Goal: Task Accomplishment & Management: Manage account settings

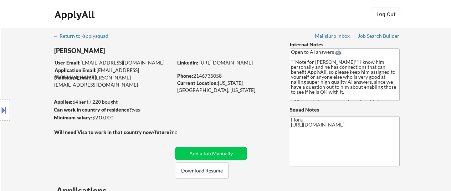
select select ""pending""
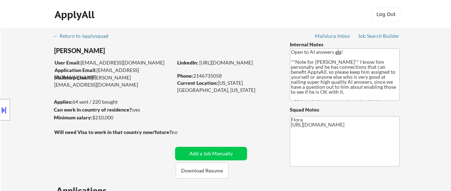
select select ""pending""
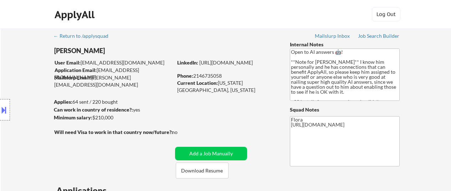
select select ""pending""
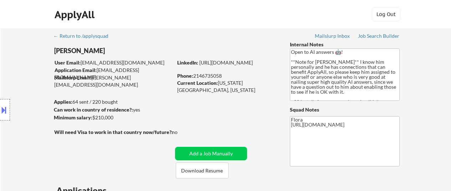
select select ""pending""
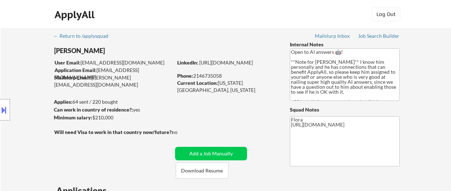
select select ""pending""
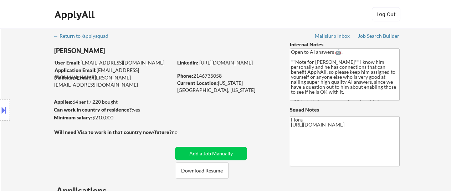
select select ""pending""
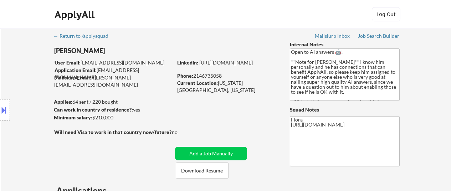
select select ""pending""
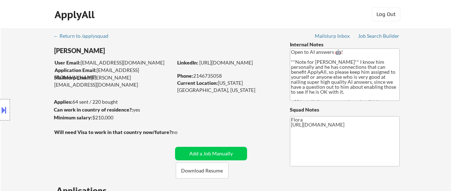
select select ""pending""
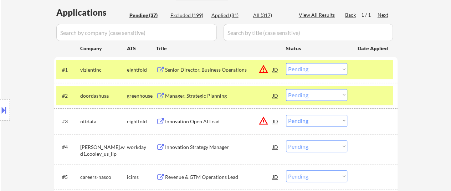
scroll to position [178, 0]
click at [198, 90] on div "Manager, Strategic Planning" at bounding box center [219, 95] width 108 height 13
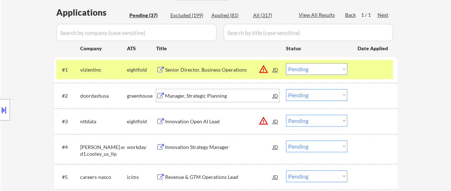
click at [331, 97] on select "Choose an option... Pending Applied Excluded (Questions) Excluded (Expired) Exc…" at bounding box center [316, 95] width 61 height 12
click at [286, 89] on select "Choose an option... Pending Applied Excluded (Questions) Excluded (Expired) Exc…" at bounding box center [316, 95] width 61 height 12
select select ""pending""
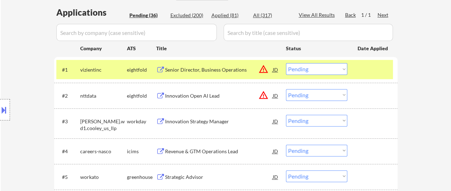
click at [181, 120] on div "Innovation Strategy Manager" at bounding box center [219, 121] width 108 height 7
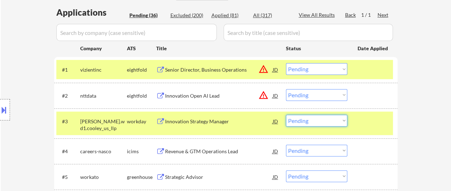
click at [331, 121] on select "Choose an option... Pending Applied Excluded (Questions) Excluded (Expired) Exc…" at bounding box center [316, 121] width 61 height 12
click at [286, 115] on select "Choose an option... Pending Applied Excluded (Questions) Excluded (Expired) Exc…" at bounding box center [316, 121] width 61 height 12
select select ""pending""
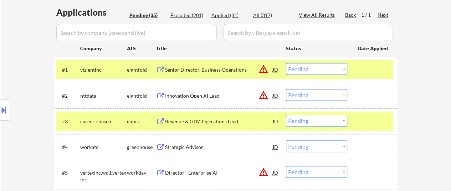
click at [360, 114] on div "#3 careers-nasco icims Revenue & GTM Operations Lead JD warning_amber Choose an…" at bounding box center [224, 121] width 337 height 19
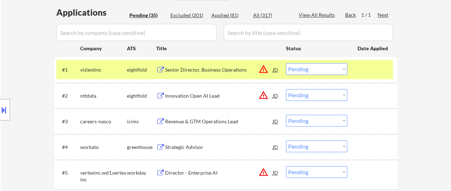
click at [197, 121] on div "Revenue & GTM Operations Lead" at bounding box center [219, 121] width 108 height 7
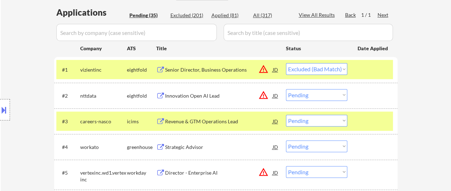
select select ""pending""
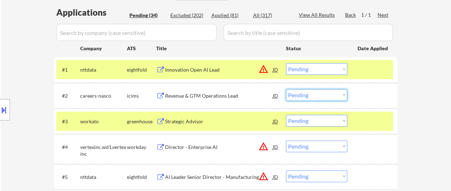
click at [316, 92] on select "Choose an option... Pending Applied Excluded (Questions) Excluded (Expired) Exc…" at bounding box center [316, 95] width 61 height 12
click at [286, 89] on select "Choose an option... Pending Applied Excluded (Questions) Excluded (Expired) Exc…" at bounding box center [316, 95] width 61 height 12
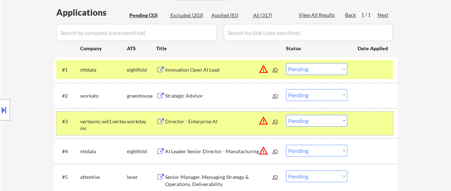
click at [364, 118] on div at bounding box center [373, 121] width 31 height 13
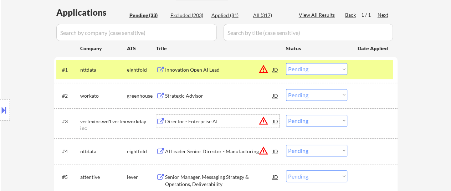
click at [216, 118] on div "Director - Enterprise AI" at bounding box center [219, 121] width 108 height 7
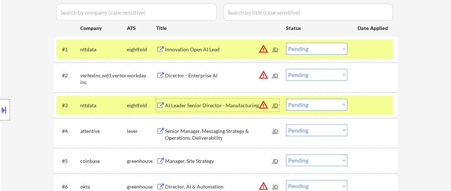
scroll to position [214, 0]
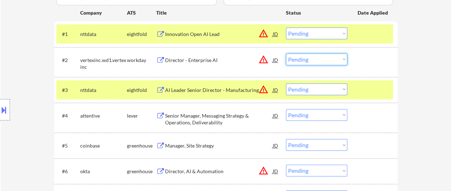
click at [322, 57] on select "Choose an option... Pending Applied Excluded (Questions) Excluded (Expired) Exc…" at bounding box center [316, 60] width 61 height 12
click at [286, 54] on select "Choose an option... Pending Applied Excluded (Questions) Excluded (Expired) Exc…" at bounding box center [316, 60] width 61 height 12
select select ""pending""
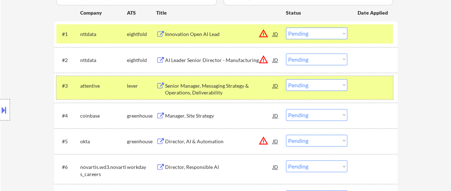
click at [364, 87] on div at bounding box center [373, 85] width 31 height 13
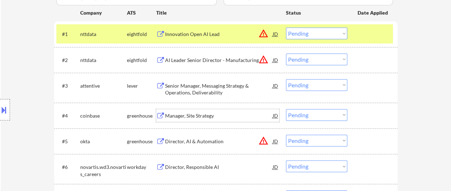
click at [187, 114] on div "Manager, Site Strategy" at bounding box center [219, 115] width 108 height 7
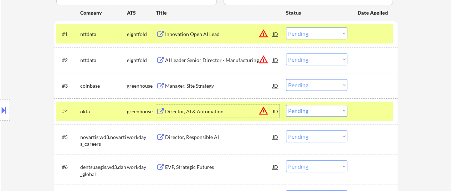
click at [309, 83] on select "Choose an option... Pending Applied Excluded (Questions) Excluded (Expired) Exc…" at bounding box center [316, 85] width 61 height 12
click at [286, 79] on select "Choose an option... Pending Applied Excluded (Questions) Excluded (Expired) Exc…" at bounding box center [316, 85] width 61 height 12
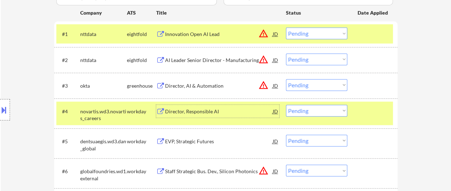
click at [191, 110] on div "Director, Responsible AI" at bounding box center [219, 111] width 108 height 7
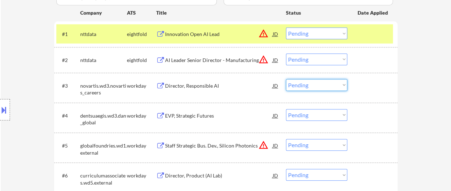
click at [313, 86] on select "Choose an option... Pending Applied Excluded (Questions) Excluded (Expired) Exc…" at bounding box center [316, 85] width 61 height 12
click at [286, 79] on select "Choose an option... Pending Applied Excluded (Questions) Excluded (Expired) Exc…" at bounding box center [316, 85] width 61 height 12
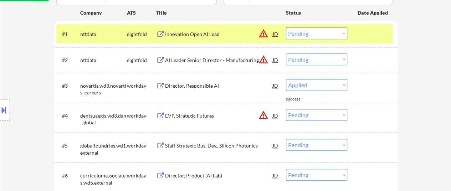
select select ""pending""
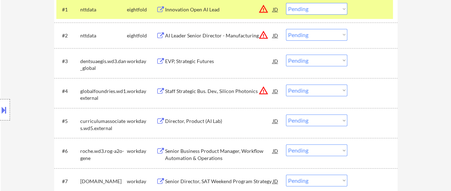
scroll to position [250, 0]
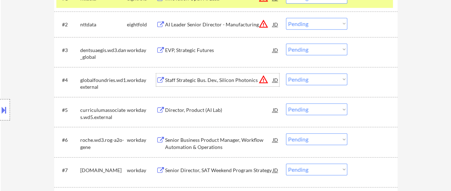
click at [224, 80] on div "Staff Strategic Bus. Dev., Silicon Photonics" at bounding box center [219, 80] width 108 height 7
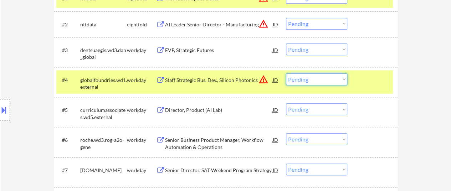
click at [329, 80] on select "Choose an option... Pending Applied Excluded (Questions) Excluded (Expired) Exc…" at bounding box center [316, 80] width 61 height 12
click at [286, 74] on select "Choose an option... Pending Applied Excluded (Questions) Excluded (Expired) Exc…" at bounding box center [316, 80] width 61 height 12
select select ""pending""
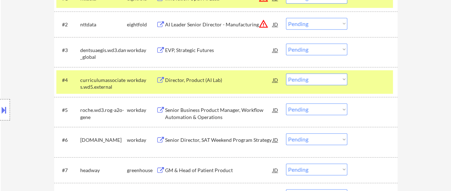
click at [362, 81] on div at bounding box center [373, 80] width 31 height 13
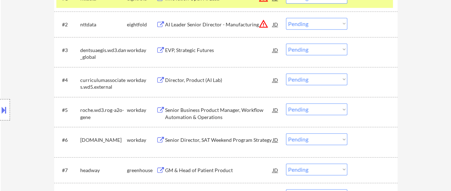
click at [216, 77] on div "Director, Product (AI Lab)" at bounding box center [219, 80] width 108 height 7
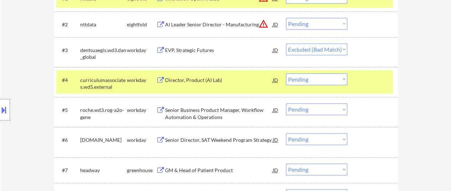
select select ""pending""
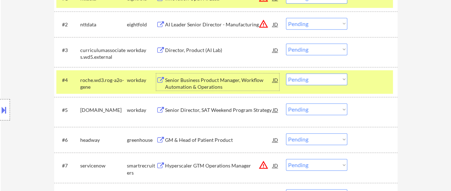
select select ""pending""
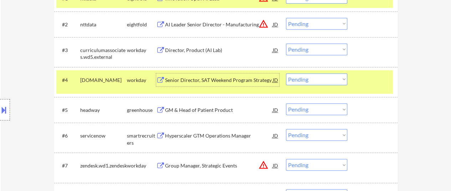
click at [313, 47] on select "Choose an option... Pending Applied Excluded (Questions) Excluded (Expired) Exc…" at bounding box center [316, 50] width 61 height 12
click at [286, 44] on select "Choose an option... Pending Applied Excluded (Questions) Excluded (Expired) Exc…" at bounding box center [316, 50] width 61 height 12
click at [216, 112] on div "GM & Head of Patient Product" at bounding box center [219, 110] width 108 height 7
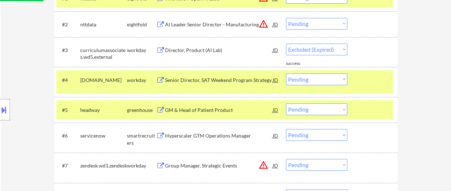
select select ""pending""
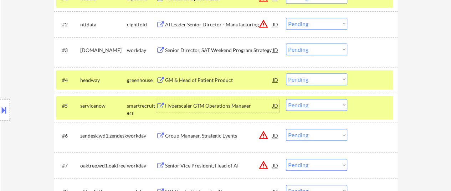
click at [298, 81] on select "Choose an option... Pending Applied Excluded (Questions) Excluded (Expired) Exc…" at bounding box center [316, 80] width 61 height 12
click at [286, 74] on select "Choose an option... Pending Applied Excluded (Questions) Excluded (Expired) Exc…" at bounding box center [316, 80] width 61 height 12
select select ""pending""
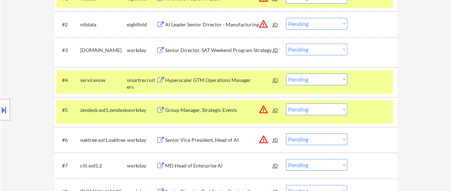
click at [214, 114] on div "Group Manager, Strategic Events" at bounding box center [219, 109] width 108 height 13
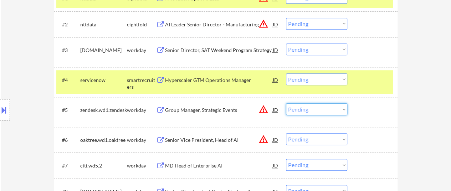
click at [310, 109] on select "Choose an option... Pending Applied Excluded (Questions) Excluded (Expired) Exc…" at bounding box center [316, 109] width 61 height 12
click at [286, 103] on select "Choose an option... Pending Applied Excluded (Questions) Excluded (Expired) Exc…" at bounding box center [316, 109] width 61 height 12
click at [213, 46] on div "Senior Director, SAT Weekend Program Strategy" at bounding box center [219, 50] width 108 height 13
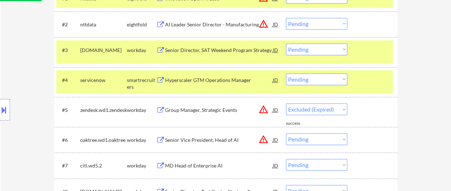
select select ""pending""
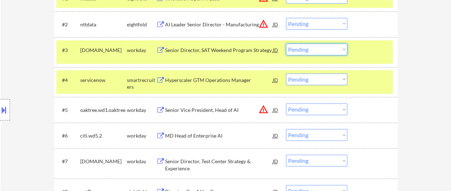
click at [324, 49] on select "Choose an option... Pending Applied Excluded (Questions) Excluded (Expired) Exc…" at bounding box center [316, 50] width 61 height 12
click at [286, 44] on select "Choose an option... Pending Applied Excluded (Questions) Excluded (Expired) Exc…" at bounding box center [316, 50] width 61 height 12
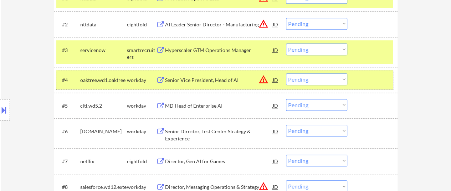
click at [357, 83] on div "#4 oaktree.wd1.oaktree workday Senior Vice President, Head of AI JD warning_amb…" at bounding box center [224, 79] width 337 height 19
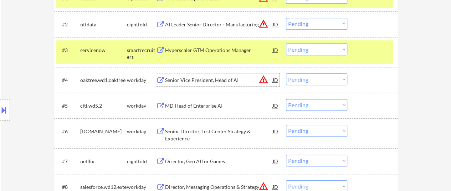
click at [209, 76] on div "Senior Vice President, Head of AI" at bounding box center [219, 80] width 108 height 13
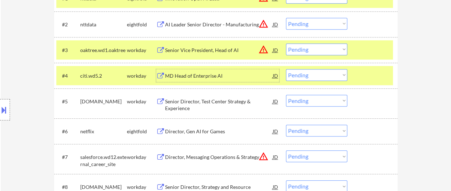
click at [307, 48] on select "Choose an option... Pending Applied Excluded (Questions) Excluded (Expired) Exc…" at bounding box center [316, 50] width 61 height 12
click at [286, 44] on select "Choose an option... Pending Applied Excluded (Questions) Excluded (Expired) Exc…" at bounding box center [316, 50] width 61 height 12
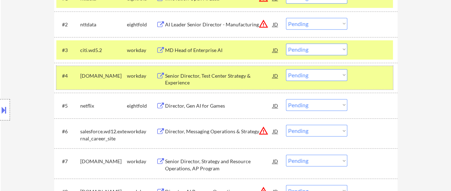
click at [352, 73] on div "#4 collegeboard.wd1.careers workday Senior Director, Test Center Strategy & Exp…" at bounding box center [224, 78] width 337 height 24
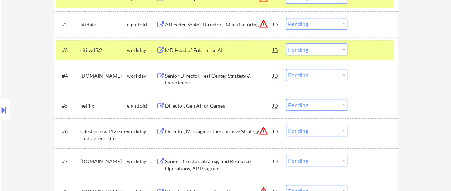
click at [355, 44] on div "#3 citi.wd5.2 workday MD Head of Enterprise AI JD warning_amber Choose an optio…" at bounding box center [224, 49] width 337 height 19
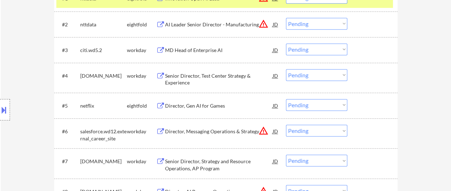
click at [193, 53] on div "MD Head of Enterprise AI" at bounding box center [219, 50] width 108 height 7
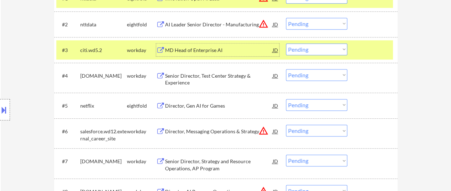
click at [305, 45] on select "Choose an option... Pending Applied Excluded (Questions) Excluded (Expired) Exc…" at bounding box center [316, 50] width 61 height 12
click at [286, 44] on select "Choose an option... Pending Applied Excluded (Questions) Excluded (Expired) Exc…" at bounding box center [316, 50] width 61 height 12
click at [217, 83] on div "Senior Director, Test Center Strategy & Experience" at bounding box center [219, 79] width 108 height 14
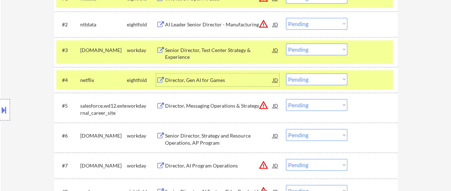
click at [314, 47] on select "Choose an option... Pending Applied Excluded (Questions) Excluded (Expired) Exc…" at bounding box center [316, 50] width 61 height 12
click at [286, 44] on select "Choose an option... Pending Applied Excluded (Questions) Excluded (Expired) Exc…" at bounding box center [316, 50] width 61 height 12
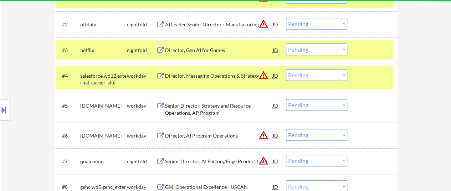
click at [368, 79] on div at bounding box center [373, 75] width 31 height 13
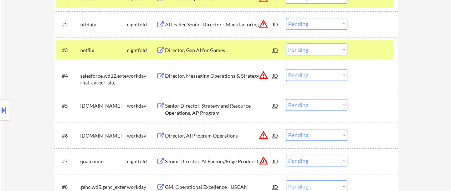
click at [231, 78] on div "Director, Messaging Operations & Strategy" at bounding box center [219, 75] width 108 height 7
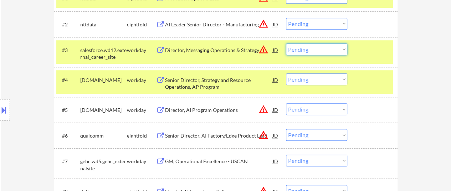
click at [328, 49] on select "Choose an option... Pending Applied Excluded (Questions) Excluded (Expired) Exc…" at bounding box center [316, 50] width 61 height 12
click at [286, 44] on select "Choose an option... Pending Applied Excluded (Questions) Excluded (Expired) Exc…" at bounding box center [316, 50] width 61 height 12
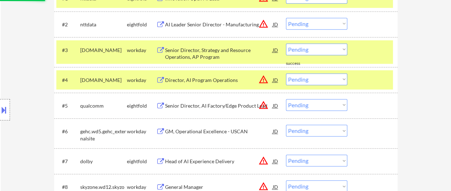
click at [362, 78] on div at bounding box center [373, 80] width 31 height 13
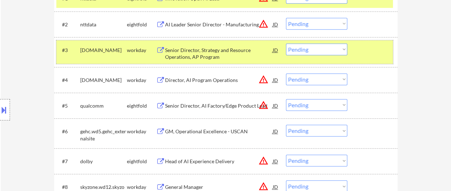
click at [374, 47] on div at bounding box center [373, 50] width 31 height 13
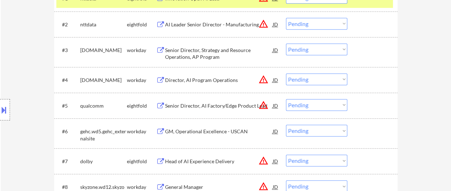
click at [208, 54] on div "Senior Director, Strategy and Resource Operations, AP Program" at bounding box center [219, 54] width 108 height 14
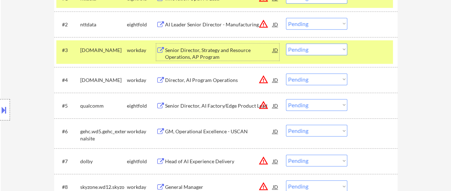
drag, startPoint x: 339, startPoint y: 46, endPoint x: 339, endPoint y: 50, distance: 3.9
click at [339, 46] on select "Choose an option... Pending Applied Excluded (Questions) Excluded (Expired) Exc…" at bounding box center [316, 50] width 61 height 12
click at [286, 44] on select "Choose an option... Pending Applied Excluded (Questions) Excluded (Expired) Exc…" at bounding box center [316, 50] width 61 height 12
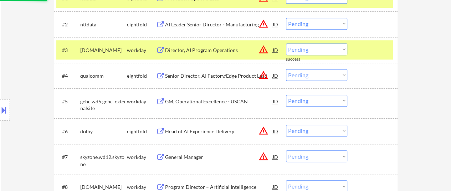
click at [221, 47] on div "Director, AI Program Operations" at bounding box center [219, 50] width 108 height 7
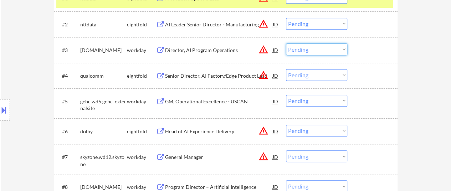
click at [333, 46] on select "Choose an option... Pending Applied Excluded (Questions) Excluded (Expired) Exc…" at bounding box center [316, 50] width 61 height 12
click at [286, 44] on select "Choose an option... Pending Applied Excluded (Questions) Excluded (Expired) Exc…" at bounding box center [316, 50] width 61 height 12
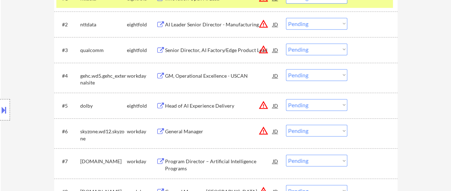
click at [204, 75] on div "GM, Operational Excellence - USCAN" at bounding box center [219, 75] width 108 height 7
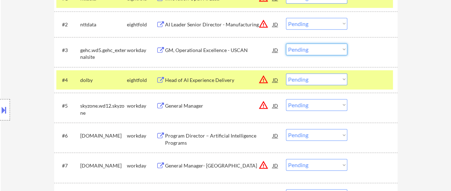
click at [324, 46] on select "Choose an option... Pending Applied Excluded (Questions) Excluded (Expired) Exc…" at bounding box center [316, 50] width 61 height 12
click at [286, 44] on select "Choose an option... Pending Applied Excluded (Questions) Excluded (Expired) Exc…" at bounding box center [316, 50] width 61 height 12
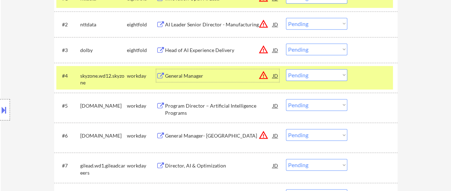
click at [189, 79] on div "General Manager" at bounding box center [219, 75] width 108 height 13
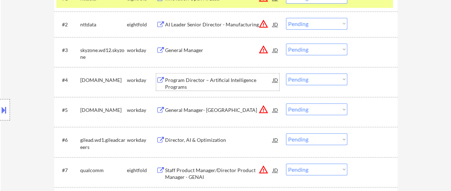
click at [308, 49] on select "Choose an option... Pending Applied Excluded (Questions) Excluded (Expired) Exc…" at bounding box center [316, 50] width 61 height 12
click at [286, 44] on select "Choose an option... Pending Applied Excluded (Questions) Excluded (Expired) Exc…" at bounding box center [316, 50] width 61 height 12
select select ""pending""
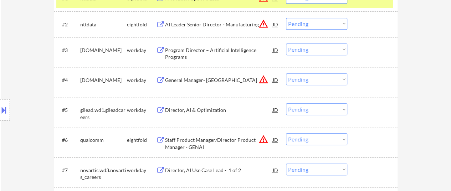
click at [230, 49] on div "Program Director – Artificial Intelligence Programs" at bounding box center [219, 54] width 108 height 14
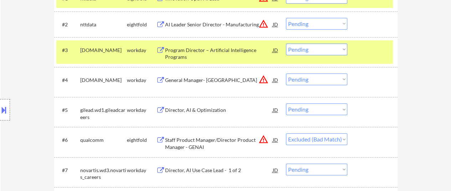
select select ""pending""
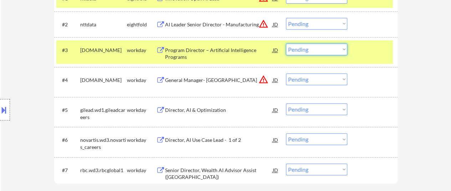
click at [311, 49] on select "Choose an option... Pending Applied Excluded (Questions) Excluded (Expired) Exc…" at bounding box center [316, 50] width 61 height 12
click at [286, 44] on select "Choose an option... Pending Applied Excluded (Questions) Excluded (Expired) Exc…" at bounding box center [316, 50] width 61 height 12
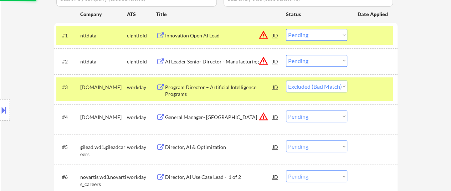
scroll to position [178, 0]
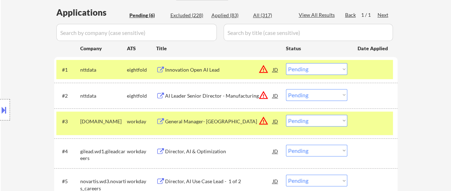
click at [360, 120] on div at bounding box center [373, 121] width 31 height 13
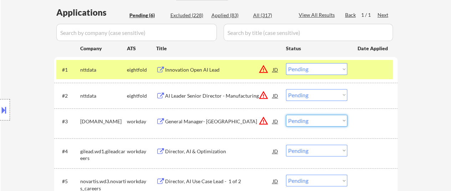
click at [325, 120] on select "Choose an option... Pending Applied Excluded (Questions) Excluded (Expired) Exc…" at bounding box center [316, 121] width 61 height 12
click at [286, 115] on select "Choose an option... Pending Applied Excluded (Questions) Excluded (Expired) Exc…" at bounding box center [316, 121] width 61 height 12
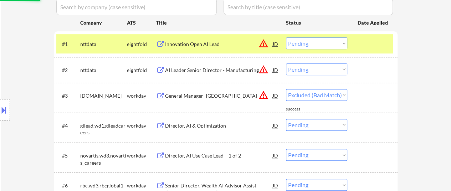
scroll to position [214, 0]
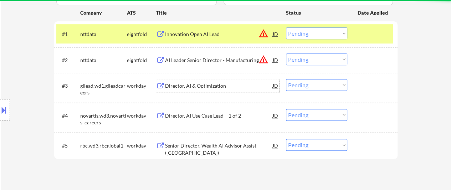
click at [208, 86] on div "Director, AI & Optimization" at bounding box center [219, 85] width 108 height 7
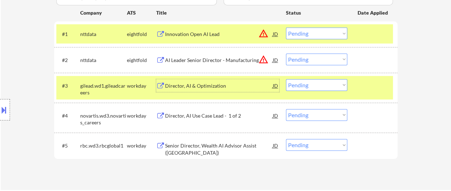
click at [320, 85] on select "Choose an option... Pending Applied Excluded (Questions) Excluded (Expired) Exc…" at bounding box center [316, 85] width 61 height 12
click at [286, 79] on select "Choose an option... Pending Applied Excluded (Questions) Excluded (Expired) Exc…" at bounding box center [316, 85] width 61 height 12
select select ""pending""
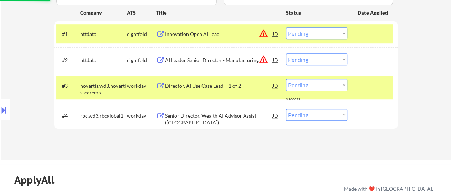
click at [203, 89] on div "Director, AI Use Case Lead - 1 of 2" at bounding box center [219, 85] width 108 height 7
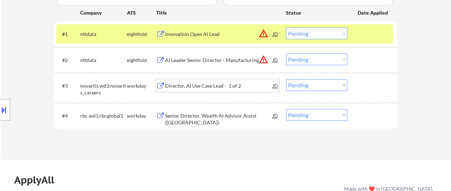
click at [229, 114] on div "Senior Director, Wealth AI Advisor Assist (US)" at bounding box center [219, 119] width 108 height 14
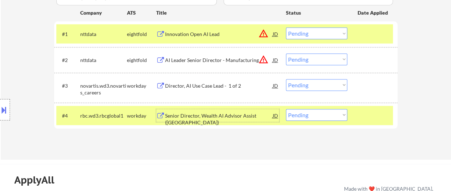
click at [330, 114] on select "Choose an option... Pending Applied Excluded (Questions) Excluded (Expired) Exc…" at bounding box center [316, 115] width 61 height 12
select select ""excluded__bad_match_""
click at [286, 109] on select "Choose an option... Pending Applied Excluded (Questions) Excluded (Expired) Exc…" at bounding box center [316, 115] width 61 height 12
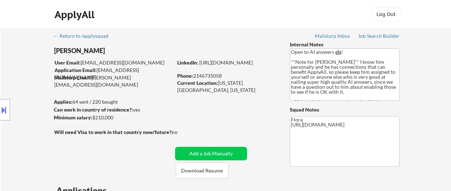
select select ""pending""
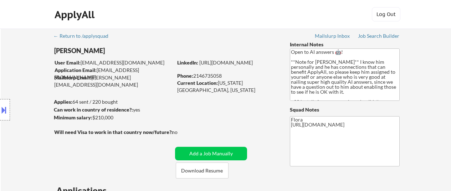
select select ""pending""
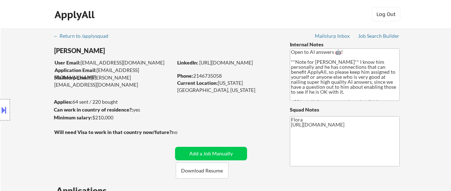
select select ""pending""
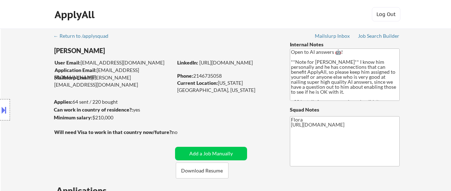
select select ""pending""
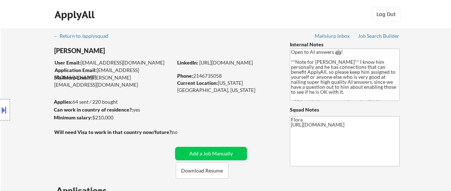
select select ""pending""
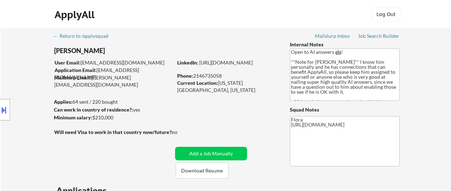
select select ""pending""
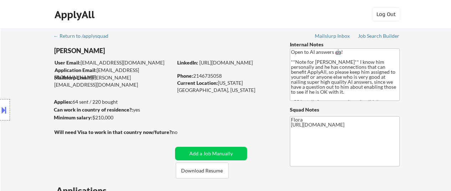
select select ""pending""
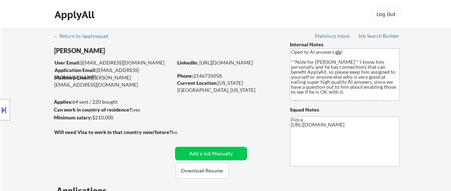
select select ""pending""
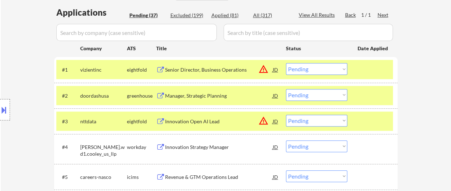
click at [211, 69] on div "Senior Director, Business Operations" at bounding box center [219, 69] width 108 height 7
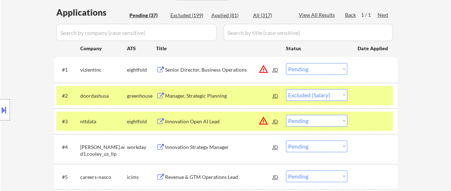
select select ""pending""
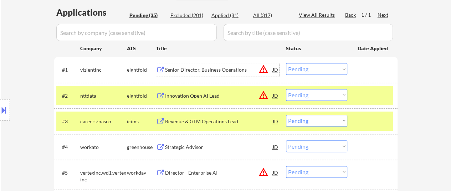
click at [314, 67] on select "Choose an option... Pending Applied Excluded (Questions) Excluded (Expired) Exc…" at bounding box center [316, 69] width 61 height 12
click at [286, 63] on select "Choose an option... Pending Applied Excluded (Questions) Excluded (Expired) Exc…" at bounding box center [316, 69] width 61 height 12
select select ""pending""
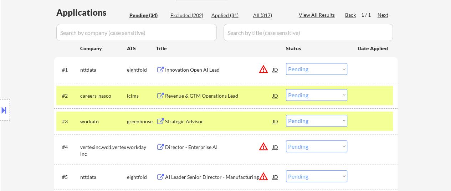
click at [358, 115] on div at bounding box center [373, 121] width 31 height 13
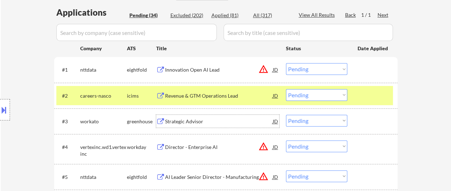
click at [197, 119] on div "Strategic Advisor" at bounding box center [219, 121] width 108 height 7
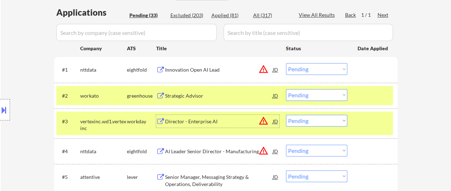
click at [330, 92] on select "Choose an option... Pending Applied Excluded (Questions) Excluded (Expired) Exc…" at bounding box center [316, 95] width 61 height 12
click at [286, 89] on select "Choose an option... Pending Applied Excluded (Questions) Excluded (Expired) Exc…" at bounding box center [316, 95] width 61 height 12
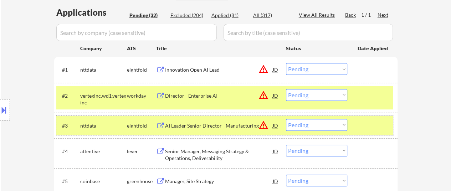
click at [371, 120] on div at bounding box center [373, 125] width 31 height 13
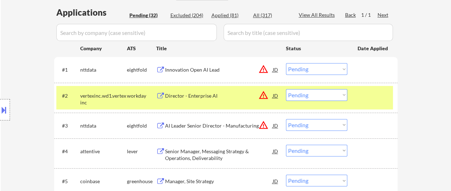
click at [361, 93] on div at bounding box center [373, 95] width 31 height 13
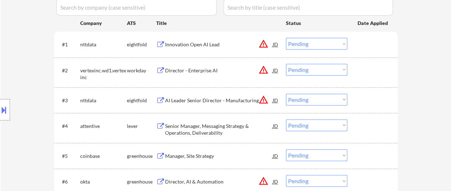
scroll to position [214, 0]
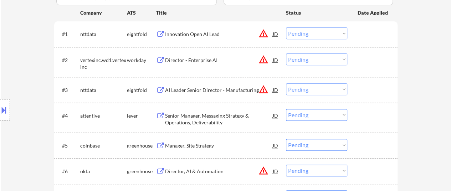
click at [217, 118] on div "Senior Manager, Messaging Strategy & Operations, Deliverability" at bounding box center [219, 119] width 108 height 14
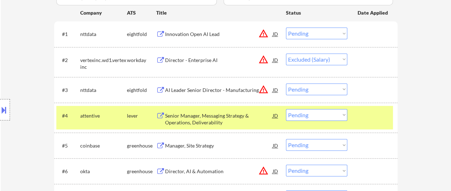
select select ""pending""
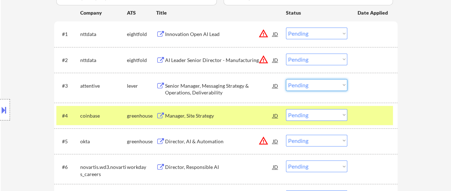
click at [336, 83] on select "Choose an option... Pending Applied Excluded (Questions) Excluded (Expired) Exc…" at bounding box center [316, 85] width 61 height 12
click at [286, 79] on select "Choose an option... Pending Applied Excluded (Questions) Excluded (Expired) Exc…" at bounding box center [316, 85] width 61 height 12
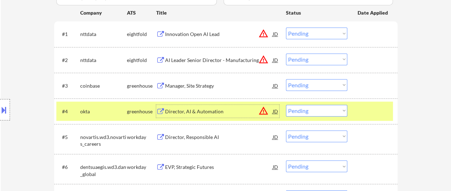
click at [194, 109] on div "Director, AI & Automation" at bounding box center [219, 111] width 108 height 7
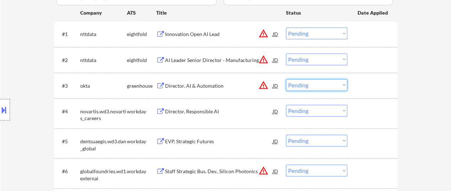
click at [318, 85] on select "Choose an option... Pending Applied Excluded (Questions) Excluded (Expired) Exc…" at bounding box center [316, 85] width 61 height 12
click at [286, 79] on select "Choose an option... Pending Applied Excluded (Questions) Excluded (Expired) Exc…" at bounding box center [316, 85] width 61 height 12
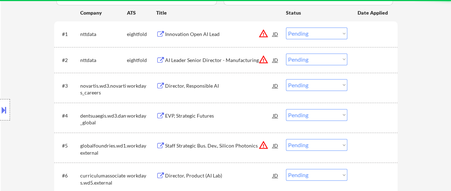
click at [203, 116] on div "EVP, Strategic Futures" at bounding box center [219, 115] width 108 height 7
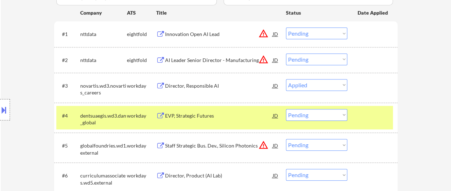
select select ""pending""
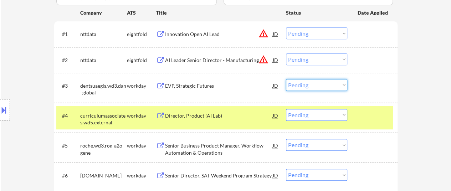
click at [309, 84] on select "Choose an option... Pending Applied Excluded (Questions) Excluded (Expired) Exc…" at bounding box center [316, 85] width 61 height 12
click at [286, 79] on select "Choose an option... Pending Applied Excluded (Questions) Excluded (Expired) Exc…" at bounding box center [316, 85] width 61 height 12
select select ""pending""
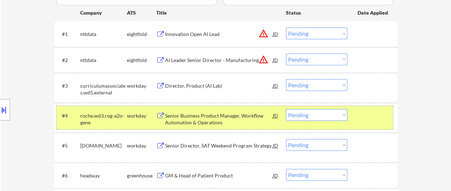
click at [359, 115] on div at bounding box center [373, 115] width 31 height 13
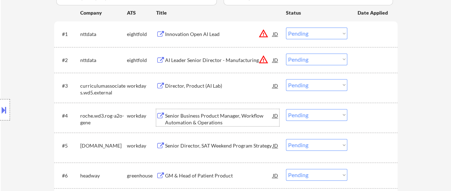
click at [213, 117] on div "Senior Business Product Manager, Workflow Automation & Operations" at bounding box center [219, 119] width 108 height 14
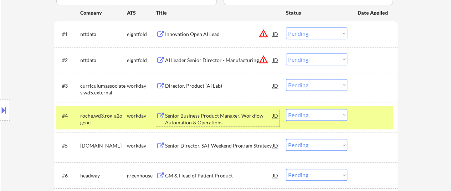
click at [316, 115] on select "Choose an option... Pending Applied Excluded (Questions) Excluded (Expired) Exc…" at bounding box center [316, 115] width 61 height 12
click at [286, 109] on select "Choose an option... Pending Applied Excluded (Questions) Excluded (Expired) Exc…" at bounding box center [316, 115] width 61 height 12
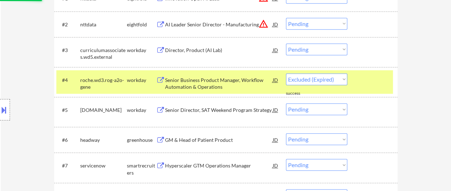
select select ""pending""
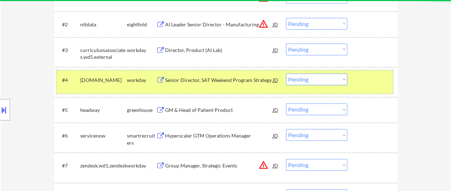
click at [363, 74] on div at bounding box center [373, 80] width 31 height 13
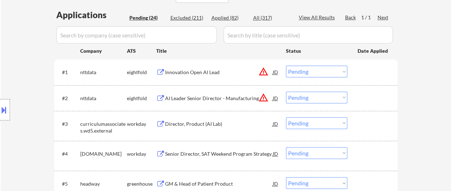
scroll to position [214, 0]
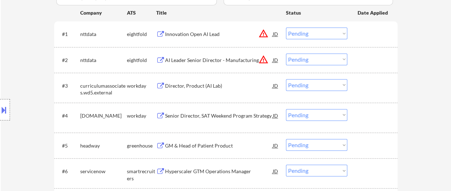
click at [201, 112] on div "Senior Director, SAT Weekend Program Strategy" at bounding box center [219, 115] width 108 height 7
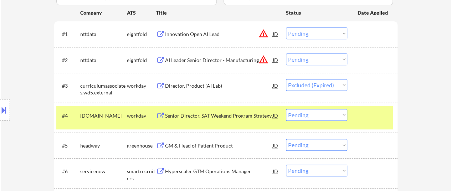
select select ""pending""
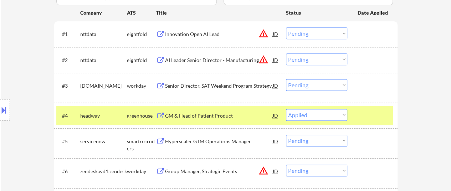
select select ""pending""
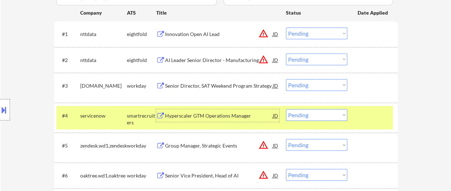
click at [214, 115] on div "Hyperscaler GTM Operations Manager" at bounding box center [219, 115] width 108 height 7
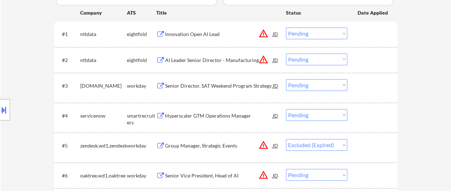
select select ""pending""
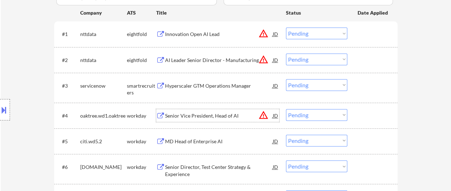
click at [325, 83] on select "Choose an option... Pending Applied Excluded (Questions) Excluded (Expired) Exc…" at bounding box center [316, 85] width 61 height 12
click at [286, 79] on select "Choose an option... Pending Applied Excluded (Questions) Excluded (Expired) Exc…" at bounding box center [316, 85] width 61 height 12
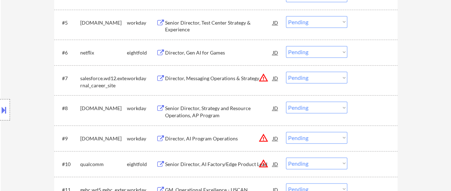
scroll to position [285, 0]
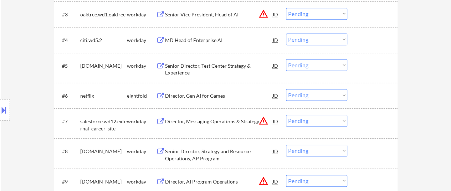
click at [209, 95] on div "Director, Gen AI for Games" at bounding box center [219, 95] width 108 height 7
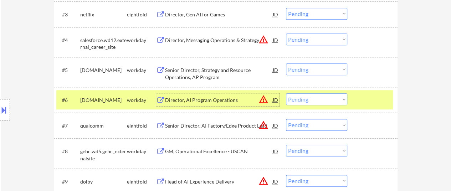
click at [335, 11] on select "Choose an option... Pending Applied Excluded (Questions) Excluded (Expired) Exc…" at bounding box center [316, 14] width 61 height 12
click at [286, 8] on select "Choose an option... Pending Applied Excluded (Questions) Excluded (Expired) Exc…" at bounding box center [316, 14] width 61 height 12
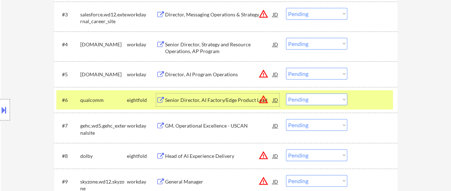
click at [204, 102] on div "Senior Director, AI Factory/Edge Product Lead" at bounding box center [219, 100] width 108 height 7
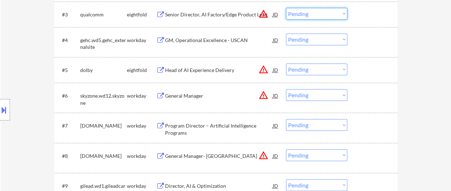
click at [329, 11] on select "Choose an option... Pending Applied Excluded (Questions) Excluded (Expired) Exc…" at bounding box center [316, 14] width 61 height 12
click at [286, 8] on select "Choose an option... Pending Applied Excluded (Questions) Excluded (Expired) Exc…" at bounding box center [316, 14] width 61 height 12
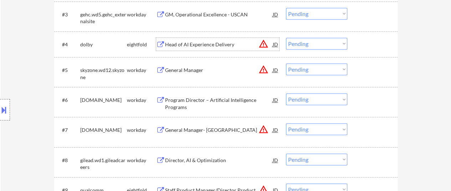
click at [232, 42] on div "Head of AI Experience Delivery" at bounding box center [219, 44] width 108 height 7
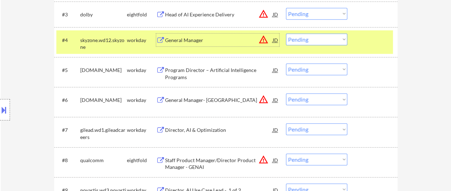
click at [307, 14] on select "Choose an option... Pending Applied Excluded (Questions) Excluded (Expired) Exc…" at bounding box center [316, 14] width 61 height 12
click at [286, 8] on select "Choose an option... Pending Applied Excluded (Questions) Excluded (Expired) Exc…" at bounding box center [316, 14] width 61 height 12
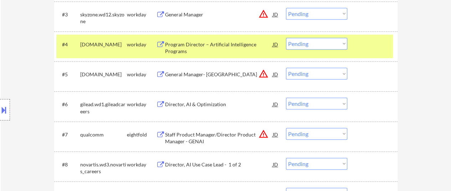
click at [216, 132] on div "Staff Product Manager/Director Product Manager - GENAI" at bounding box center [219, 138] width 108 height 14
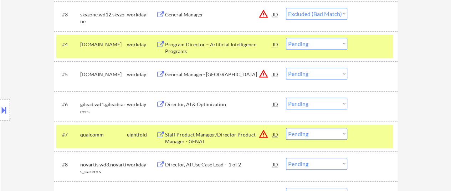
select select ""pending""
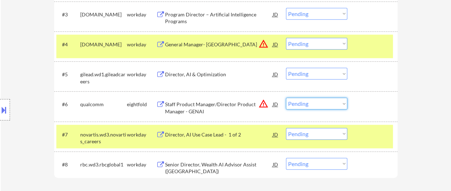
click at [313, 103] on select "Choose an option... Pending Applied Excluded (Questions) Excluded (Expired) Exc…" at bounding box center [316, 104] width 61 height 12
click at [286, 98] on select "Choose an option... Pending Applied Excluded (Questions) Excluded (Expired) Exc…" at bounding box center [316, 104] width 61 height 12
select select ""pending""
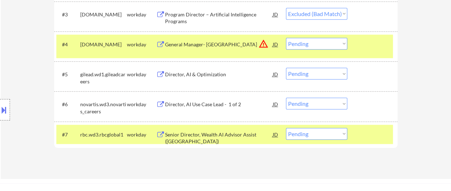
select select ""pending""
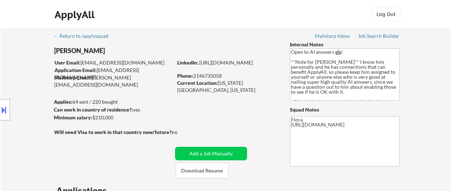
select select ""applied""
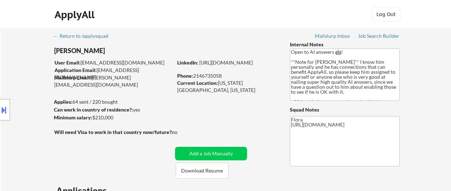
select select ""applied""
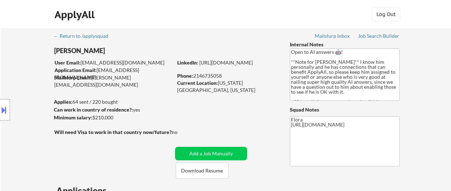
select select ""applied""
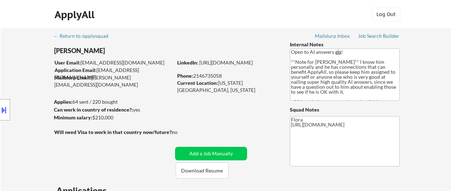
select select ""applied""
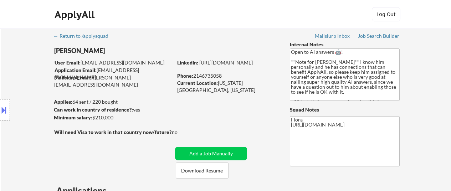
select select ""applied""
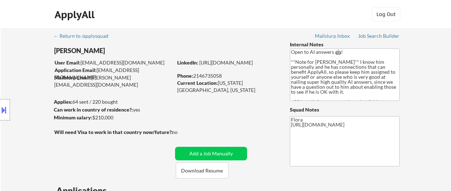
select select ""applied""
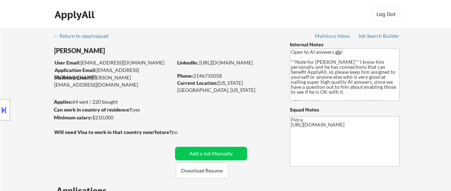
select select ""applied""
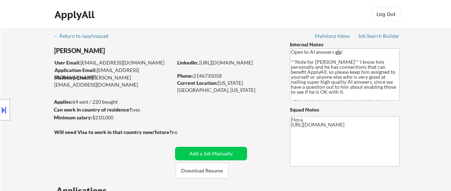
select select ""applied""
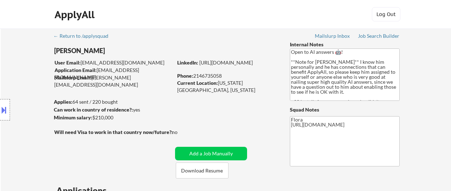
select select ""applied""
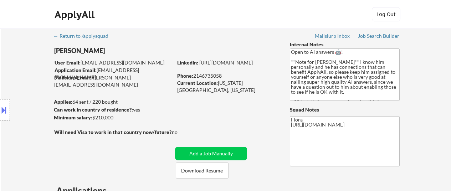
select select ""applied""
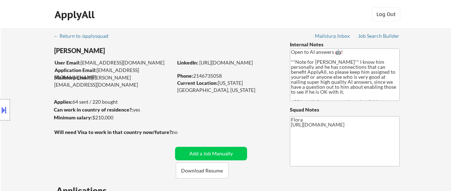
select select ""applied""
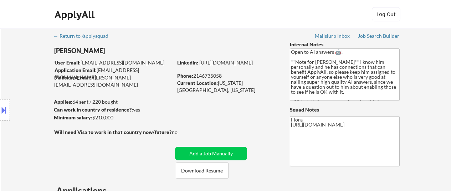
select select ""applied""
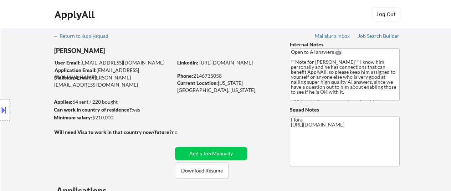
select select ""applied""
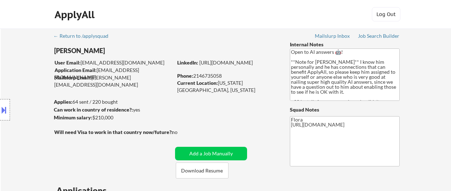
select select ""applied""
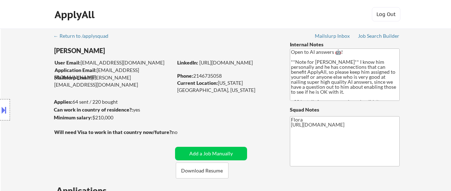
select select ""applied""
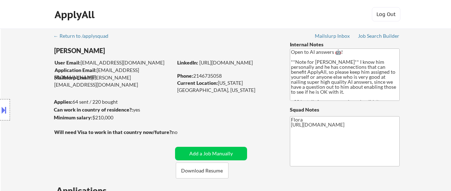
select select ""applied""
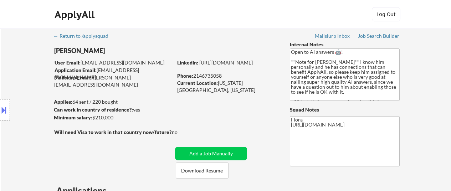
select select ""applied""
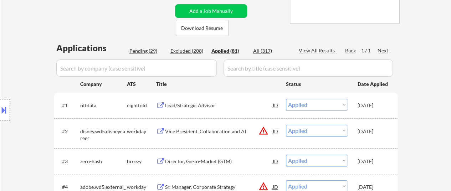
select select ""applied""
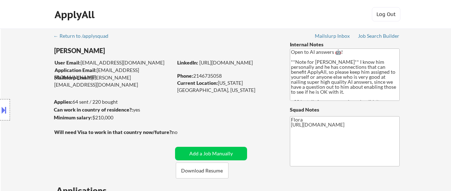
select select ""applied""
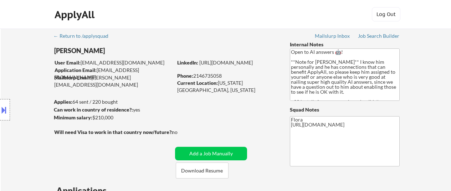
select select ""applied""
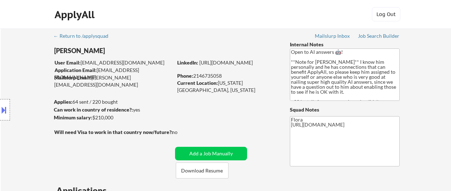
select select ""applied""
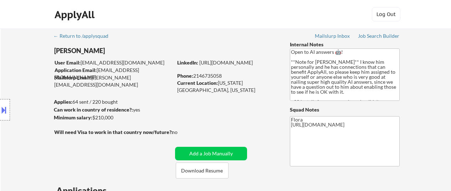
select select ""applied""
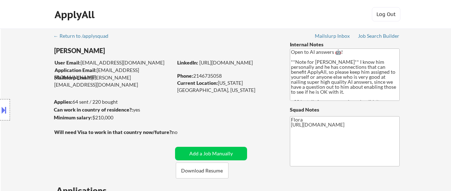
select select ""applied""
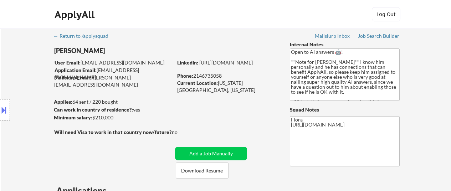
select select ""applied""
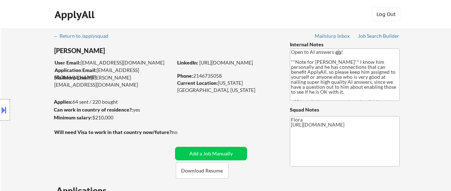
select select ""applied""
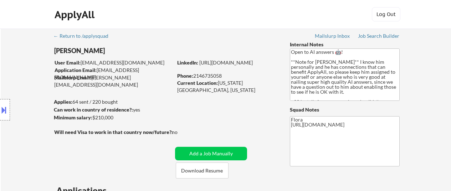
select select ""applied""
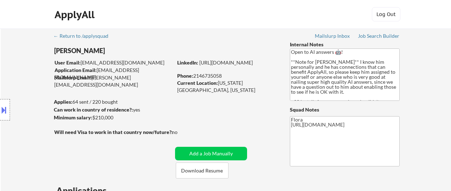
select select ""applied""
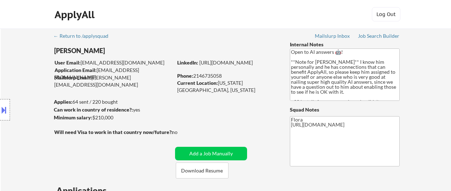
select select ""applied""
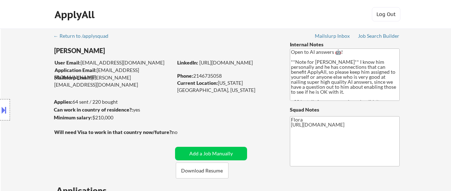
select select ""applied""
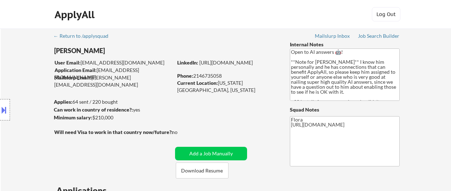
select select ""applied""
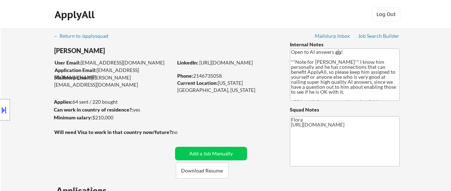
select select ""applied""
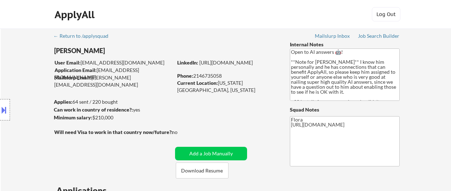
select select ""applied""
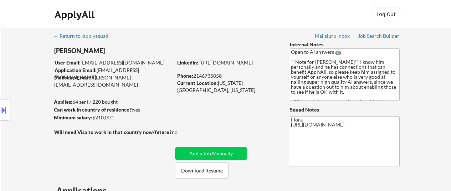
select select ""applied""
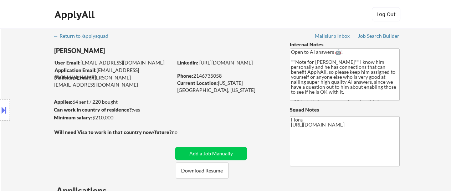
select select ""applied""
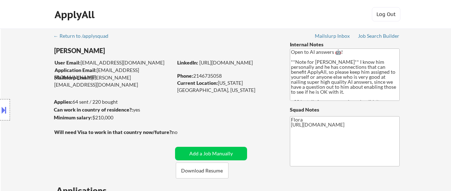
select select ""applied""
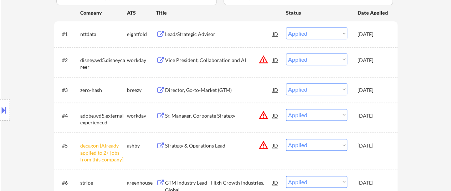
select select ""applied""
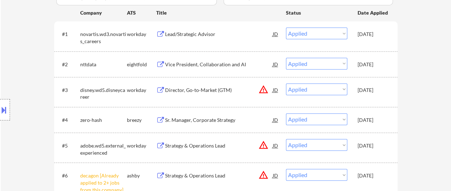
select select ""applied""
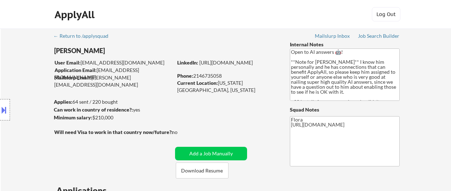
select select ""applied""
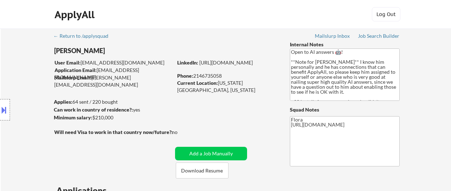
select select ""applied""
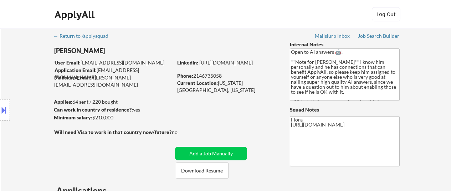
select select ""applied""
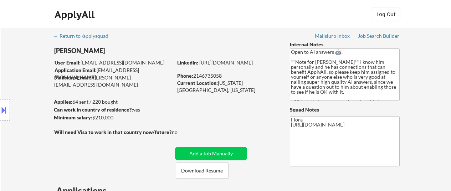
select select ""applied""
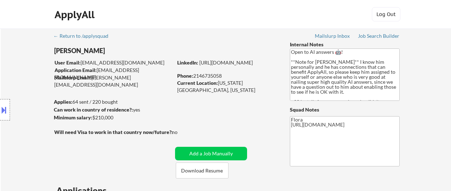
select select ""applied""
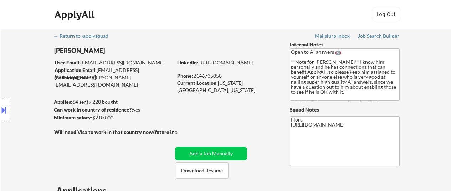
select select ""applied""
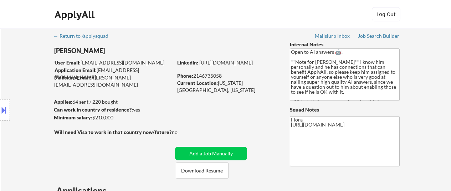
select select ""applied""
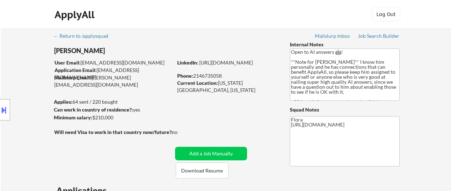
select select ""applied""
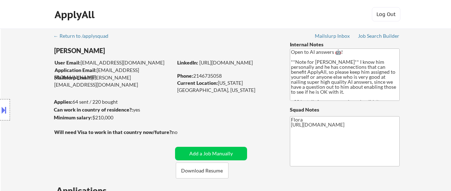
select select ""applied""
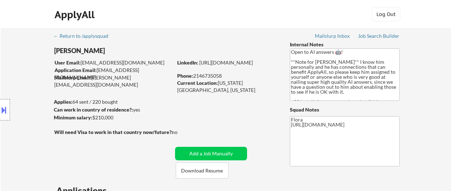
select select ""applied""
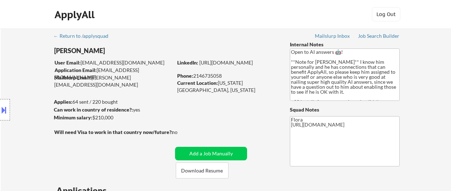
select select ""applied""
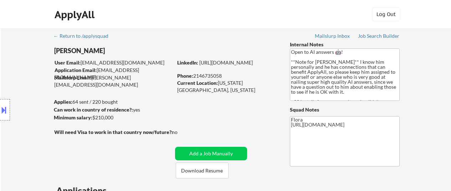
select select ""applied""
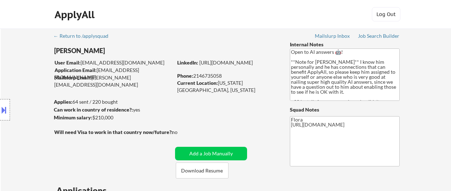
select select ""applied""
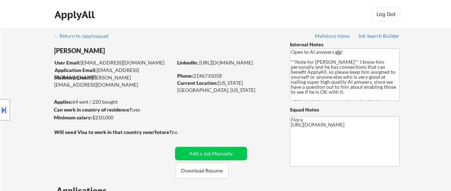
select select ""applied""
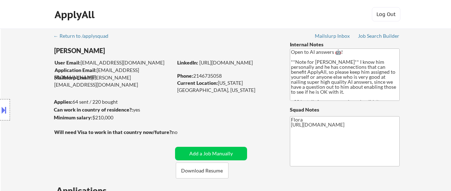
select select ""applied""
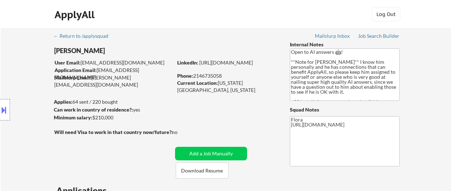
select select ""applied""
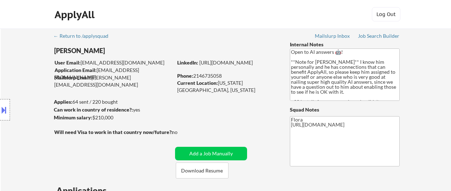
select select ""applied""
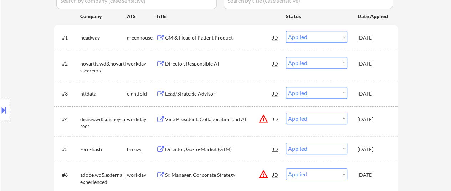
scroll to position [143, 0]
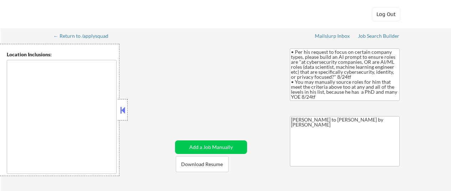
type textarea "[GEOGRAPHIC_DATA], [GEOGRAPHIC_DATA], [GEOGRAPHIC_DATA] [GEOGRAPHIC_DATA], [GEO…"
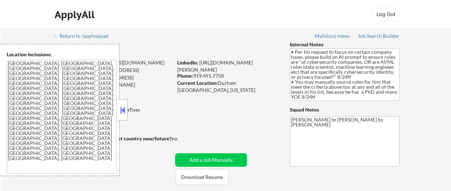
select select ""pending""
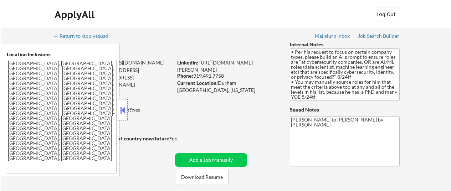
select select ""pending""
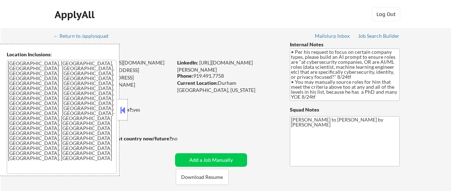
select select ""pending""
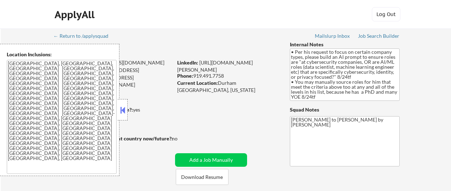
select select ""pending""
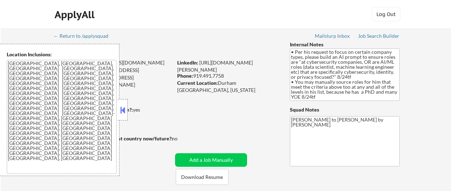
select select ""pending""
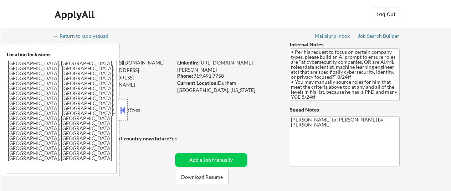
select select ""pending""
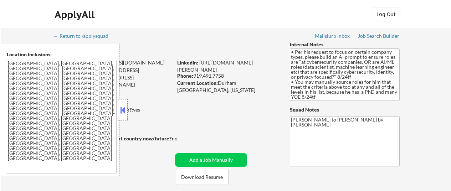
select select ""pending""
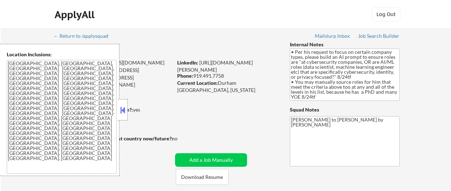
select select ""pending""
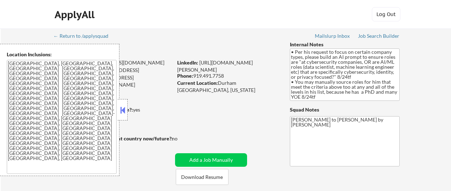
select select ""pending""
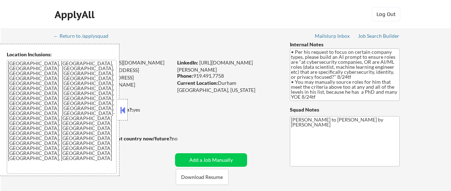
select select ""pending""
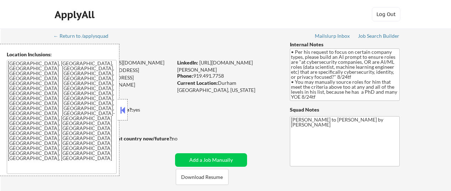
select select ""pending""
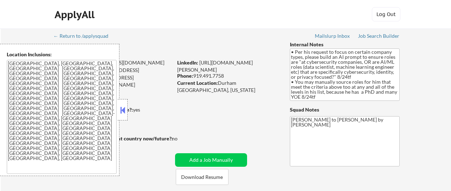
select select ""pending""
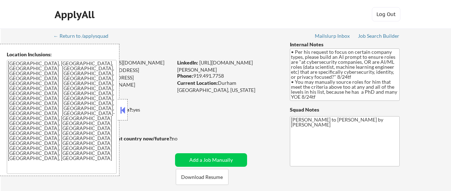
select select ""pending""
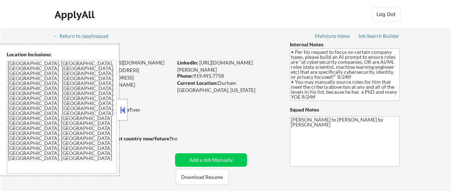
select select ""pending""
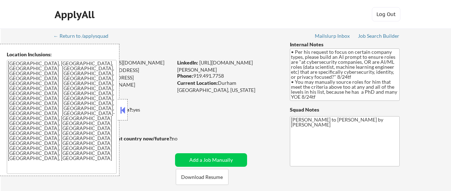
select select ""pending""
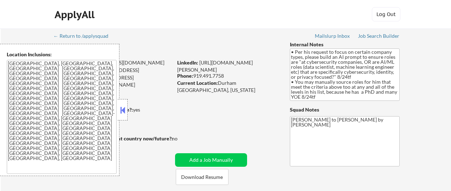
select select ""pending""
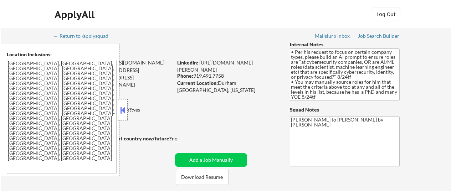
select select ""pending""
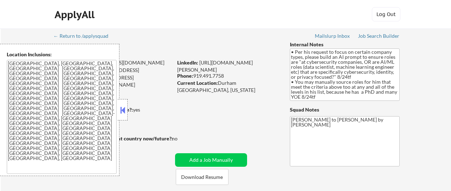
select select ""pending""
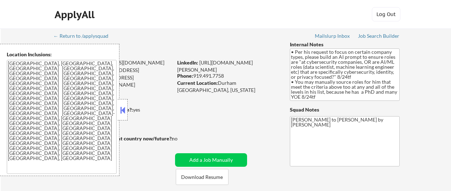
select select ""pending""
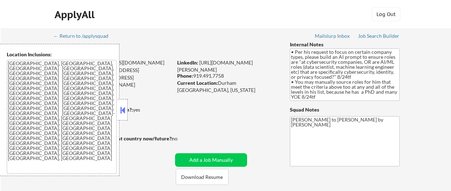
select select ""pending""
